Goal: Transaction & Acquisition: Purchase product/service

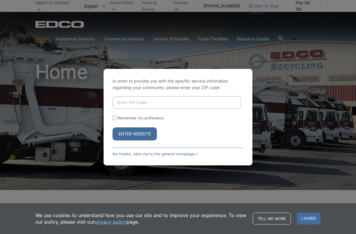
click at [154, 107] on input "Enter ZIP Code" at bounding box center [176, 102] width 129 height 12
click at [134, 154] on link "No thanks, take me to the general homepage >" at bounding box center [155, 154] width 86 height 4
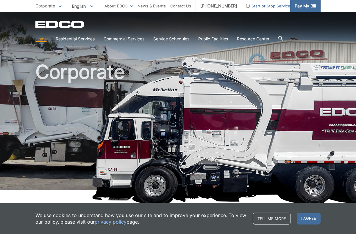
click at [306, 7] on span "Pay My Bill" at bounding box center [305, 6] width 21 height 7
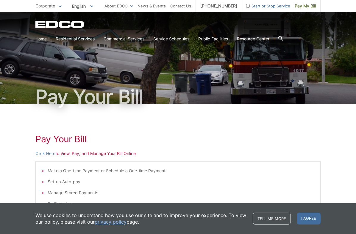
scroll to position [31, 0]
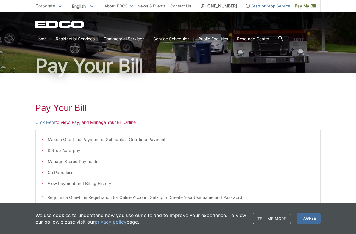
click at [66, 121] on p "Click Here to View, Pay, and Manage Your Bill Online" at bounding box center [177, 122] width 285 height 7
click at [51, 121] on link "Click Here" at bounding box center [45, 122] width 20 height 7
